Goal: Task Accomplishment & Management: Use online tool/utility

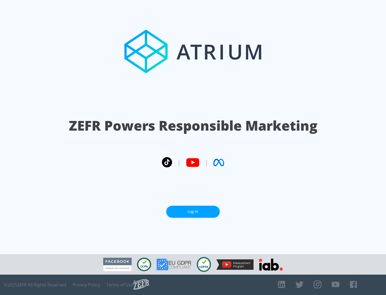
click at [193, 211] on link "Log In" at bounding box center [193, 212] width 54 height 12
